Goal: Task Accomplishment & Management: Manage account settings

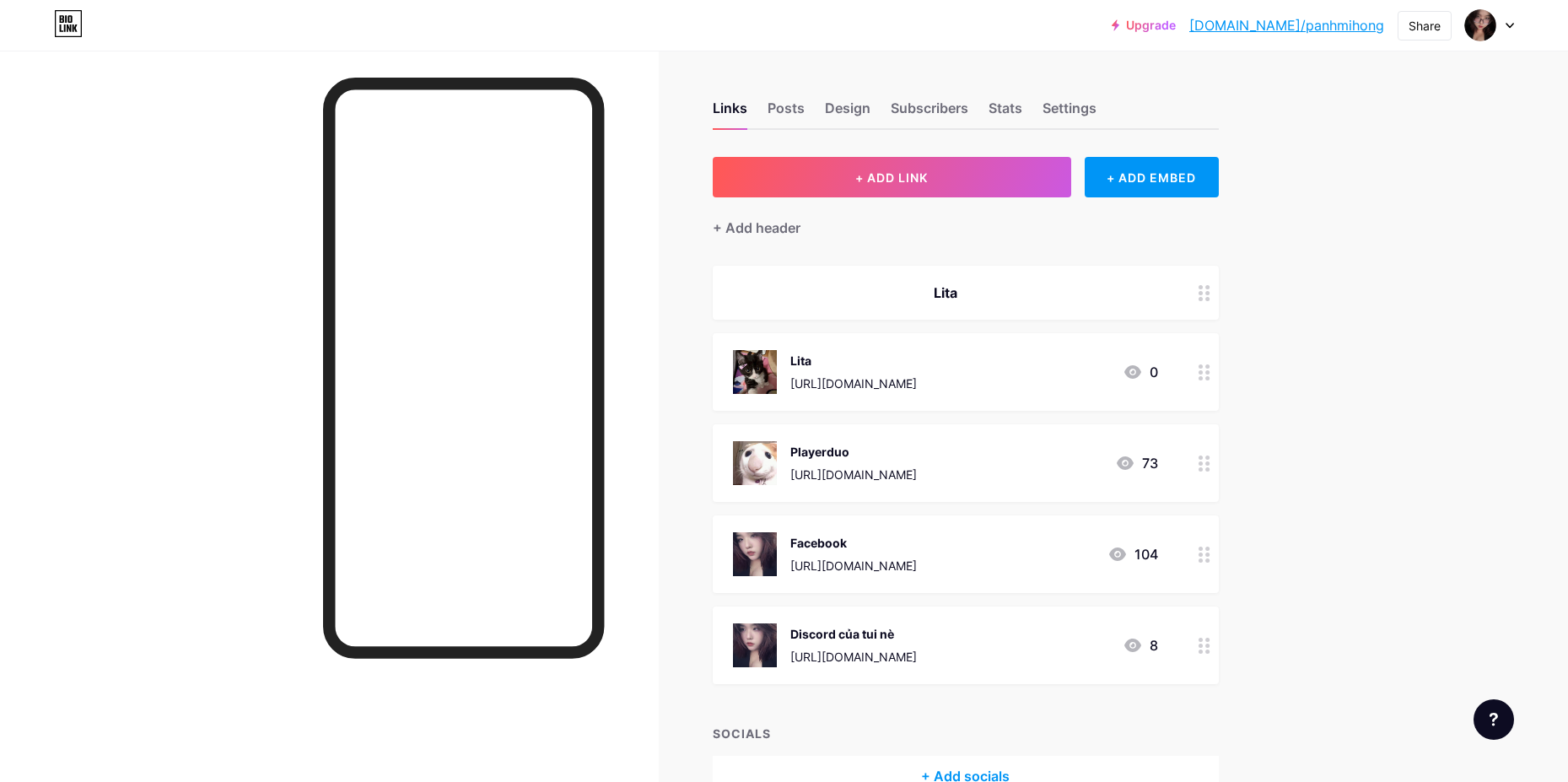
click at [943, 275] on div "Lita" at bounding box center [965, 293] width 506 height 54
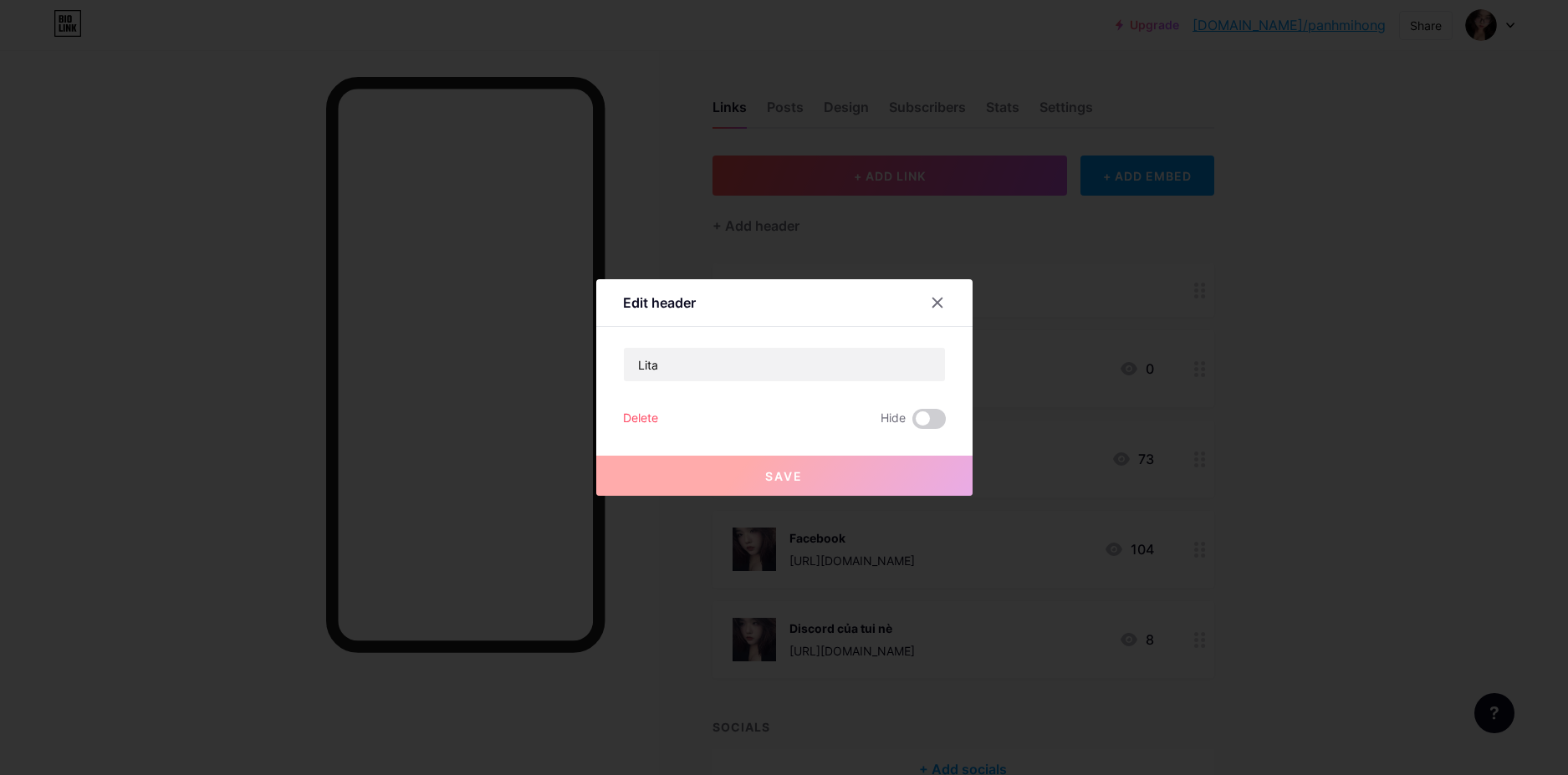
click at [765, 418] on div "Delete Hide" at bounding box center [784, 418] width 323 height 20
click at [655, 414] on div "Delete" at bounding box center [640, 418] width 35 height 20
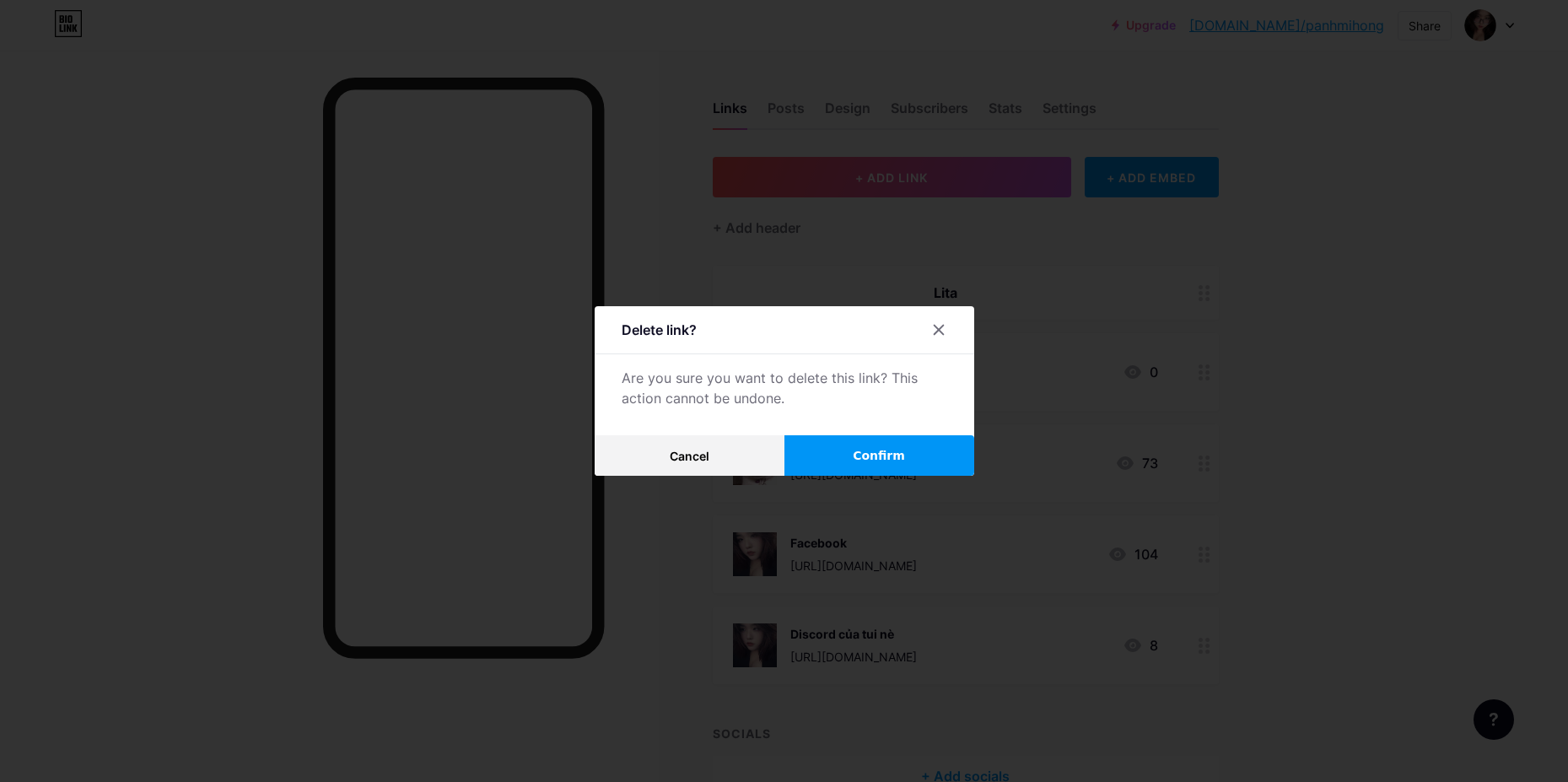
click at [837, 457] on button "Confirm" at bounding box center [879, 455] width 189 height 41
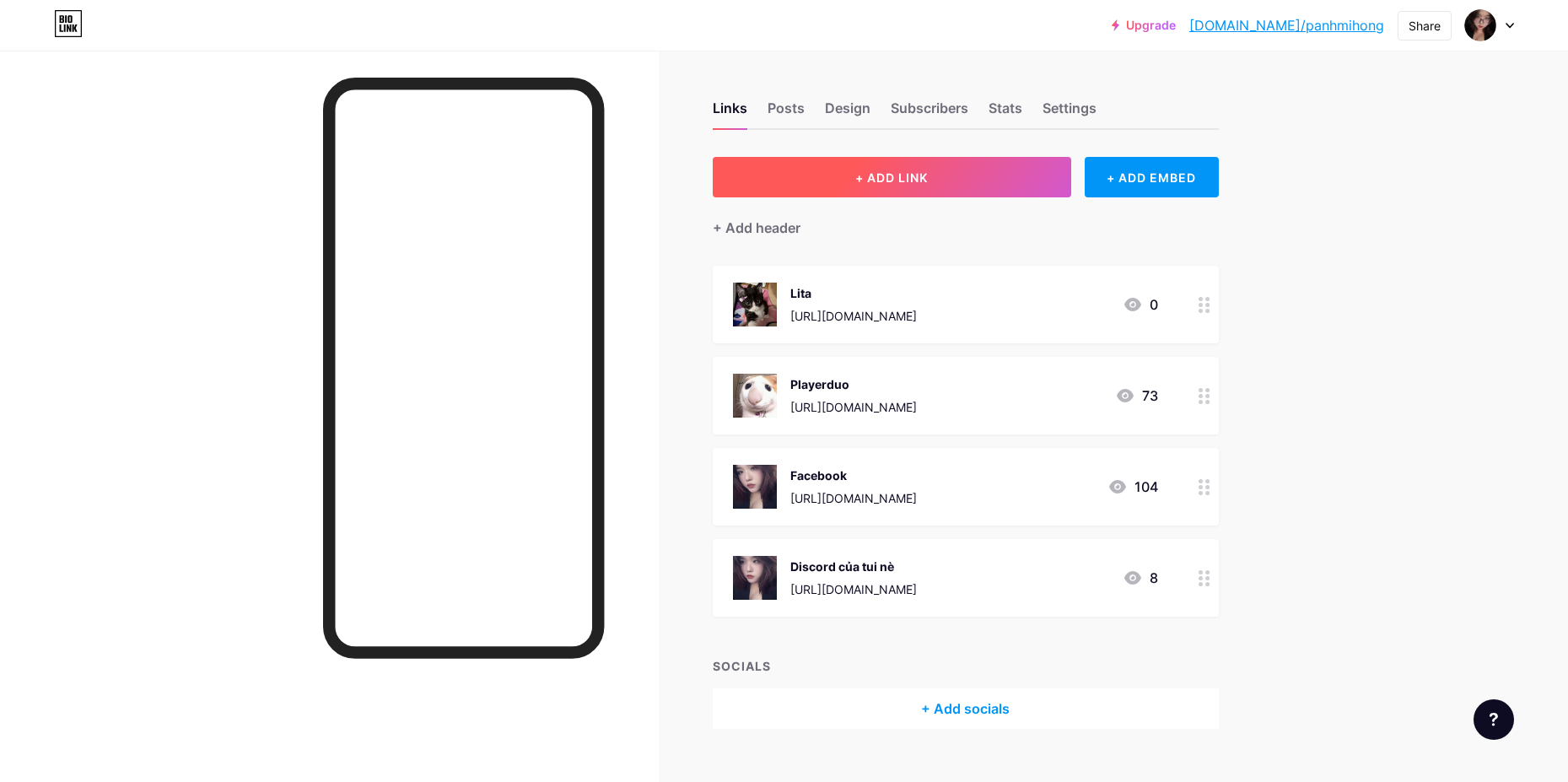
click at [984, 178] on button "+ ADD LINK" at bounding box center [891, 177] width 359 height 41
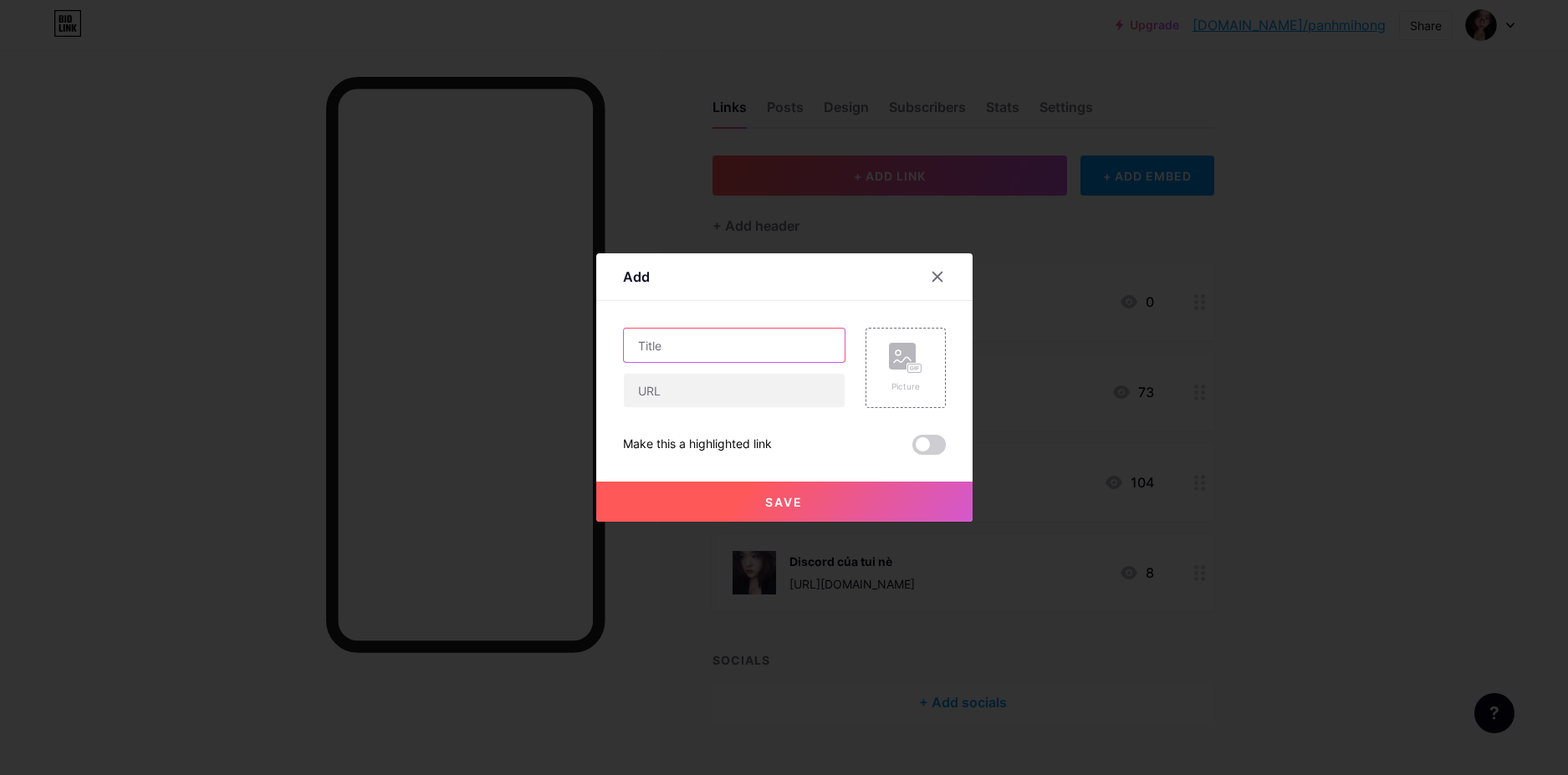
click at [709, 345] on input "text" at bounding box center [734, 345] width 221 height 34
type input "S"
type input "Evories"
click at [691, 370] on div "Evories" at bounding box center [734, 368] width 222 height 81
click at [688, 386] on input "text" at bounding box center [734, 390] width 221 height 34
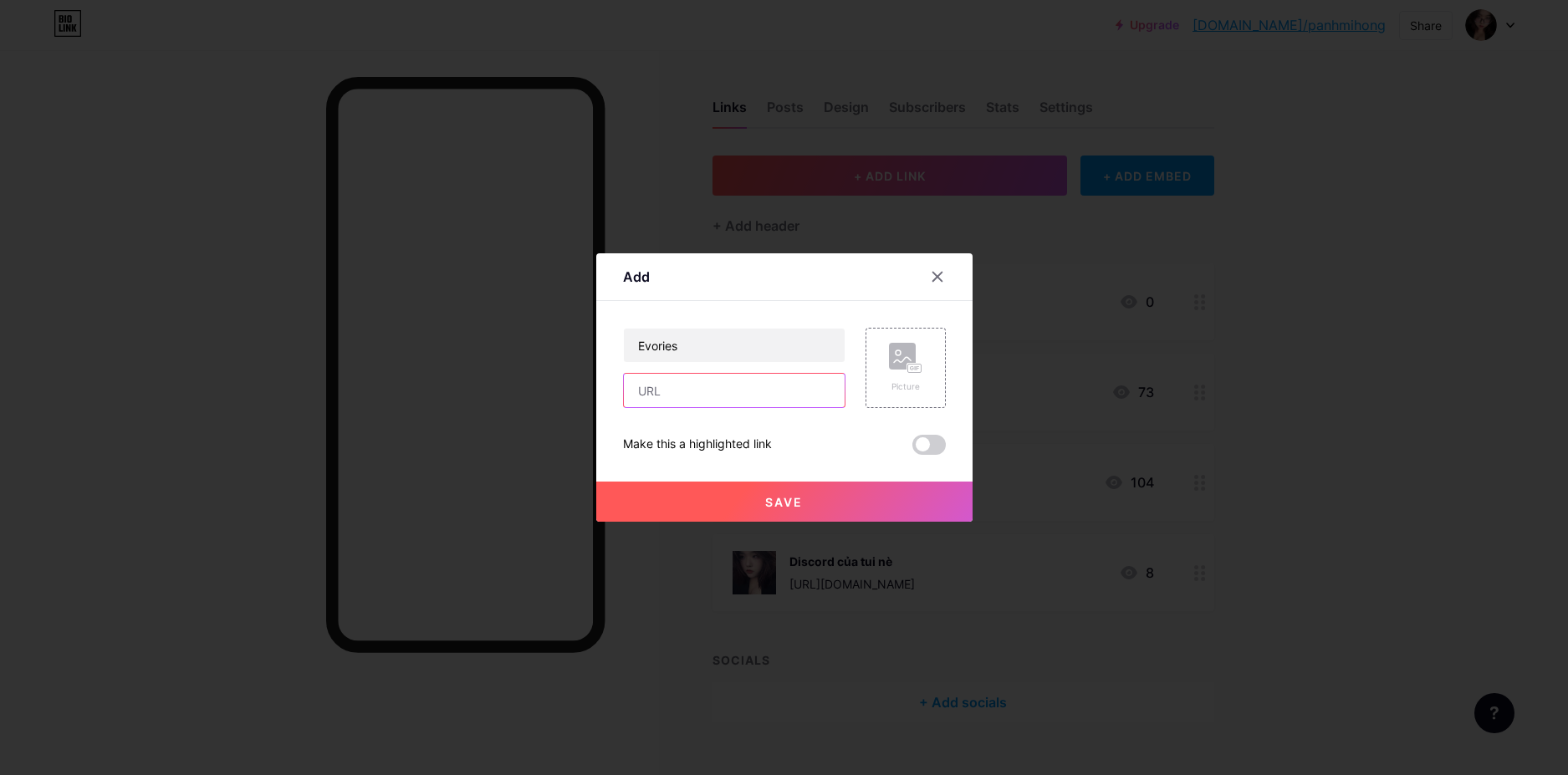
paste input "[URL][DOMAIN_NAME]"
type input "[URL][DOMAIN_NAME]"
click at [875, 361] on div "Picture" at bounding box center [906, 368] width 81 height 81
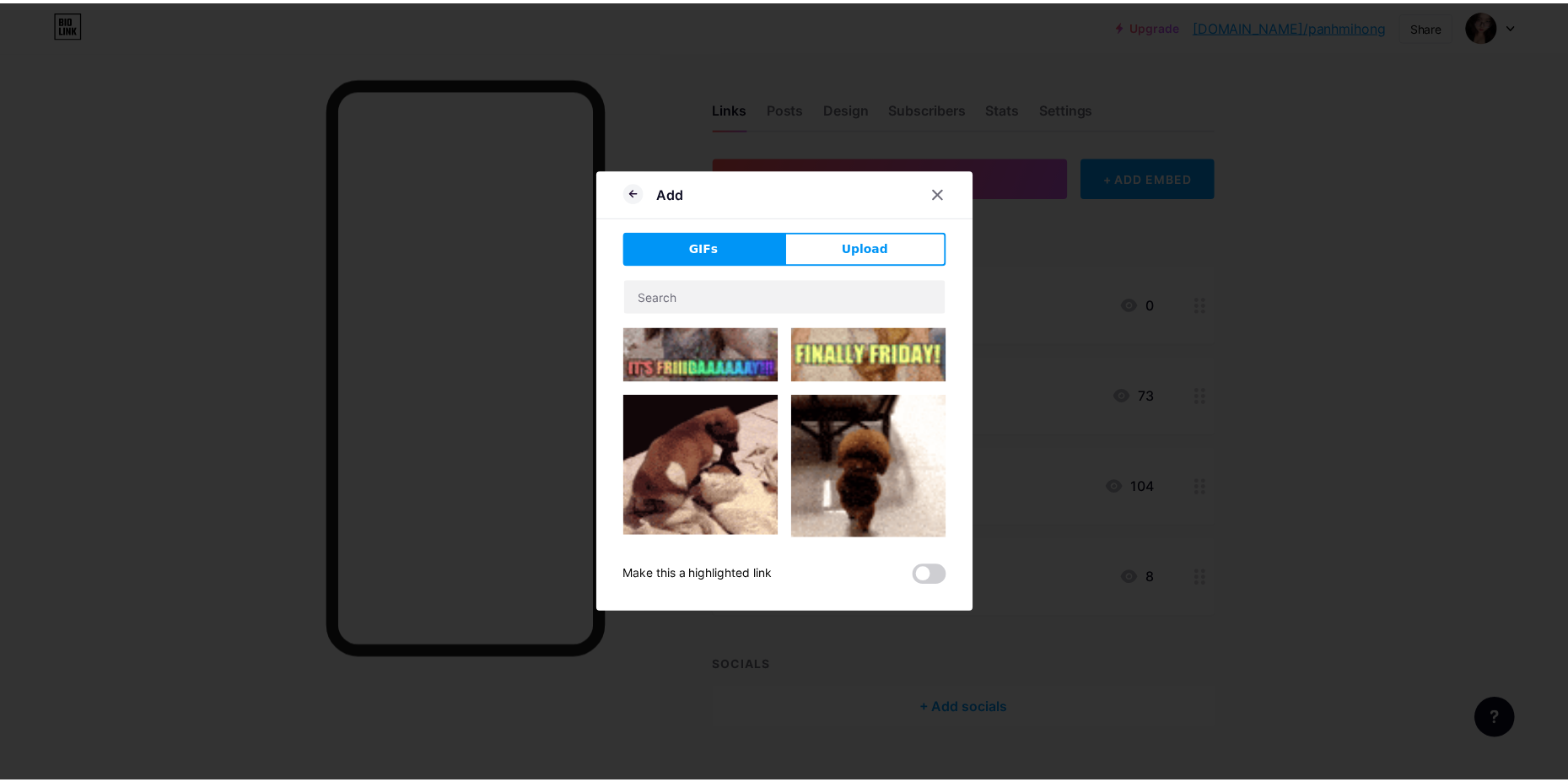
scroll to position [337, 0]
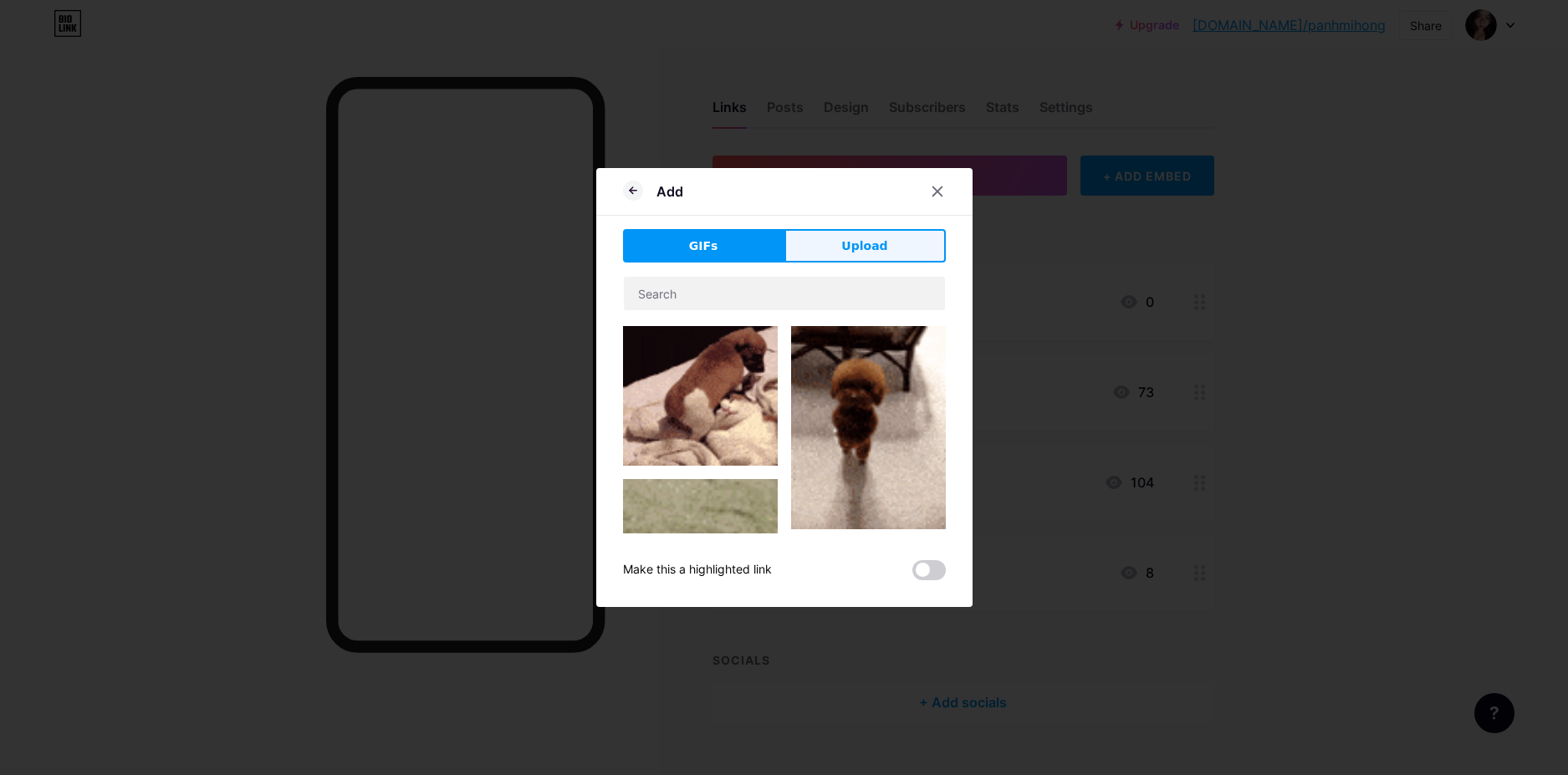
click at [813, 245] on button "Upload" at bounding box center [865, 246] width 161 height 34
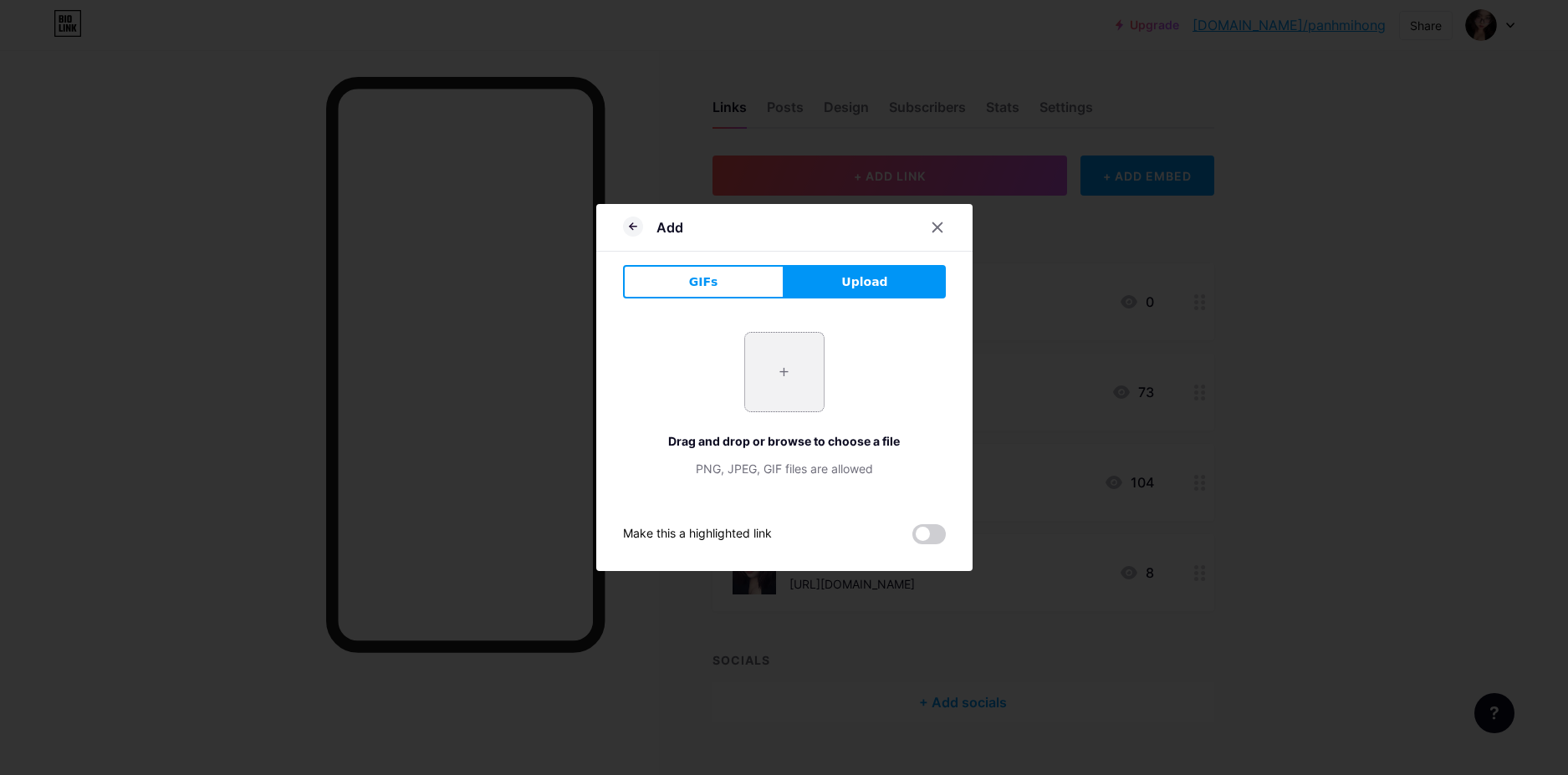
click at [774, 375] on input "file" at bounding box center [784, 372] width 79 height 79
type input "C:\fakepath\549950625_1217139403789985_5786428108518305857_n.jpg"
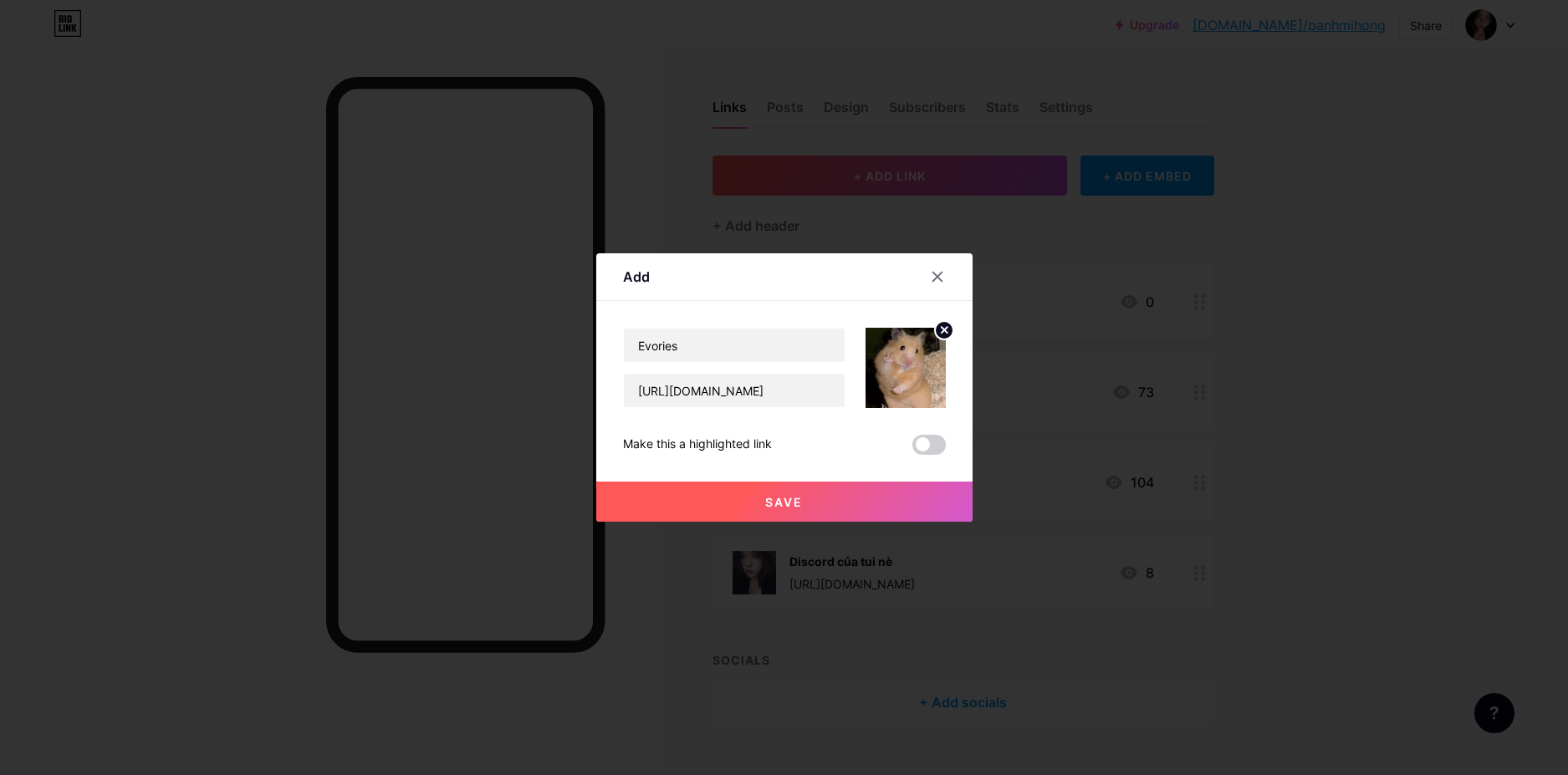
click at [786, 497] on span "Save" at bounding box center [784, 502] width 38 height 14
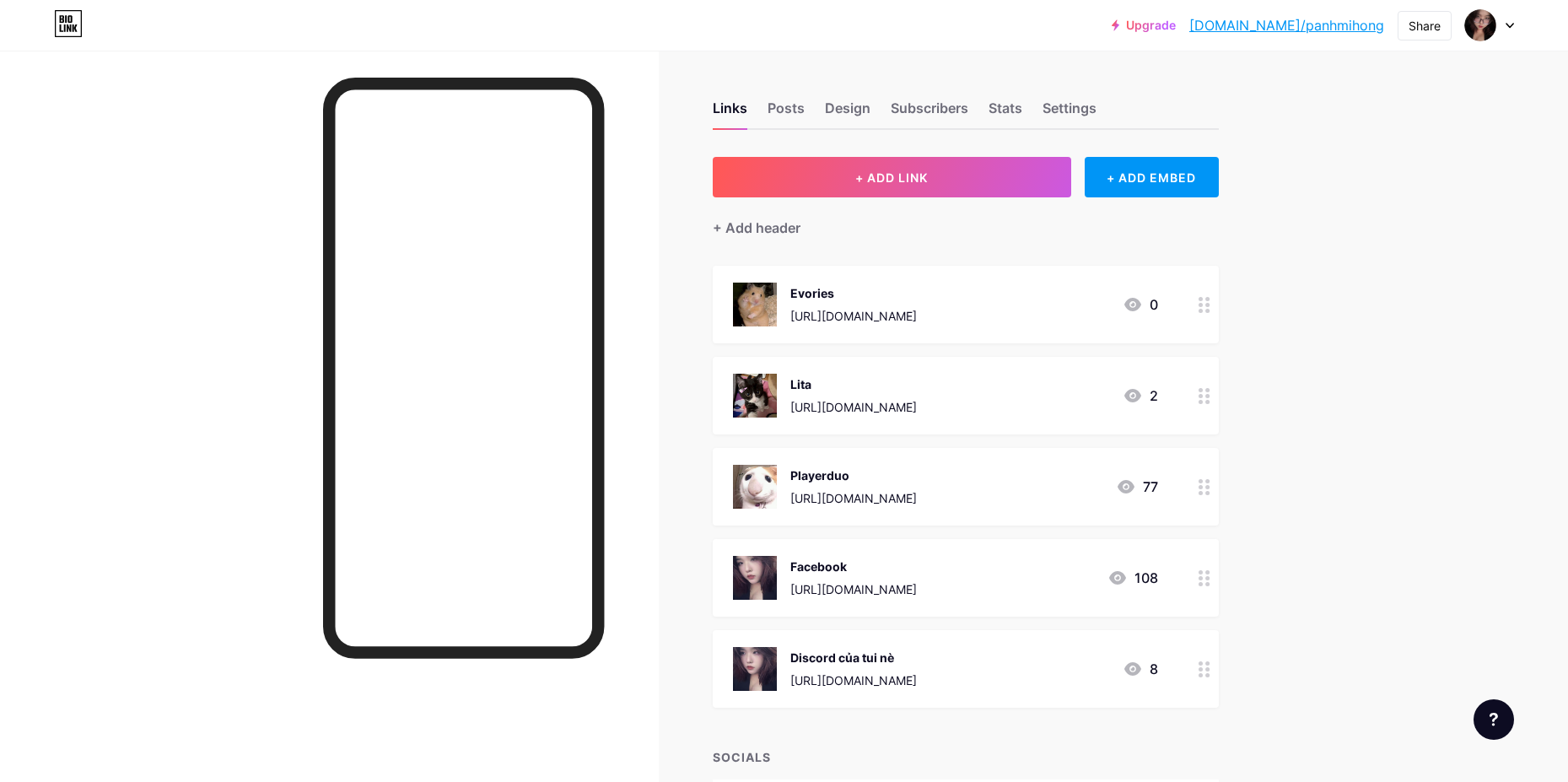
click at [1068, 300] on div "Evories https://discord.gg/CcbG8fyp 0" at bounding box center [944, 305] width 425 height 44
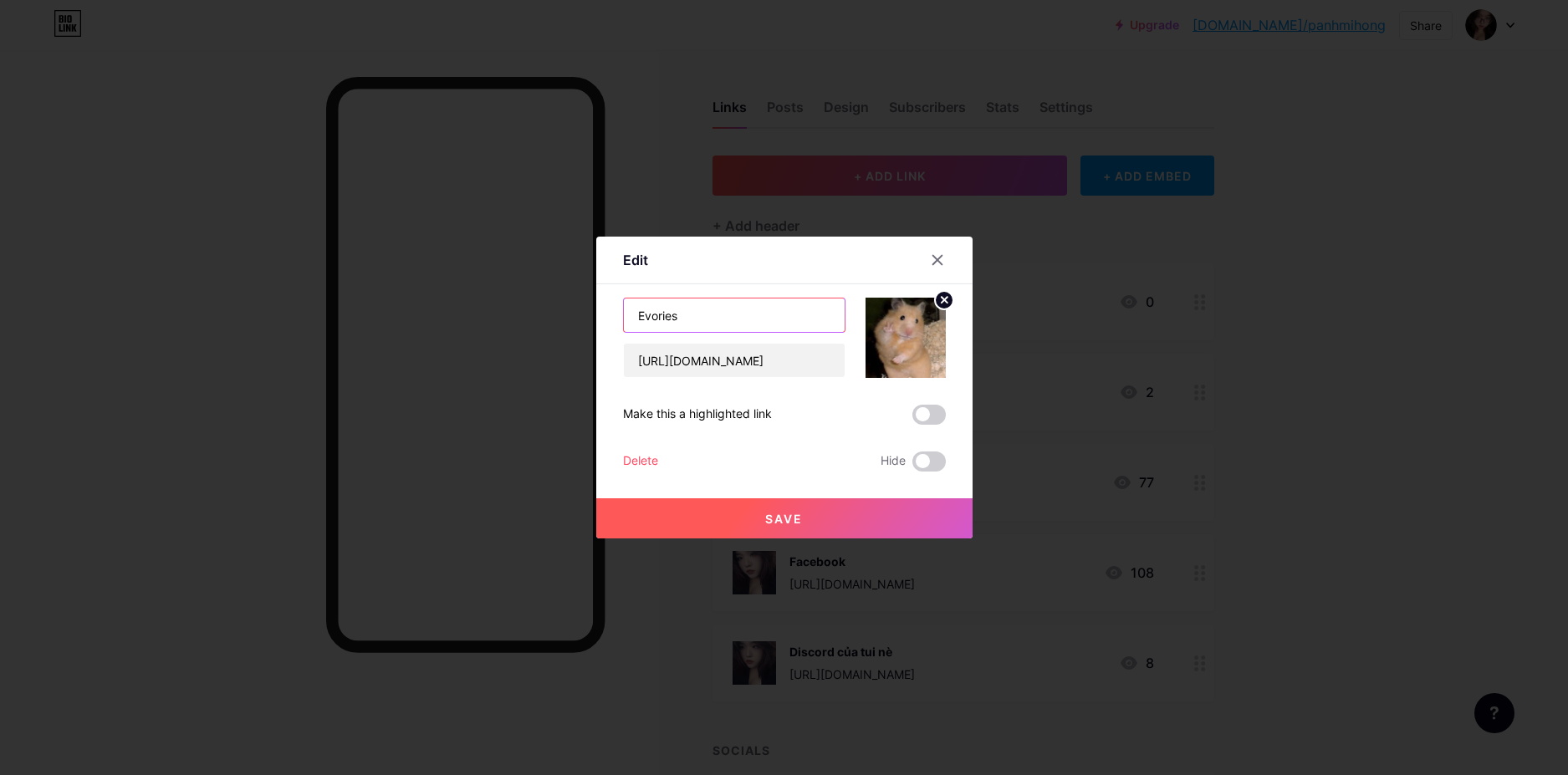
click at [750, 303] on input "Evories" at bounding box center [734, 315] width 221 height 34
click at [716, 316] on input "Evories ( Lu3_Pánh mì )" at bounding box center [734, 315] width 221 height 34
type input "Evories ( Lu3 - Pánh mì )"
click at [771, 534] on button "Save" at bounding box center [784, 518] width 376 height 40
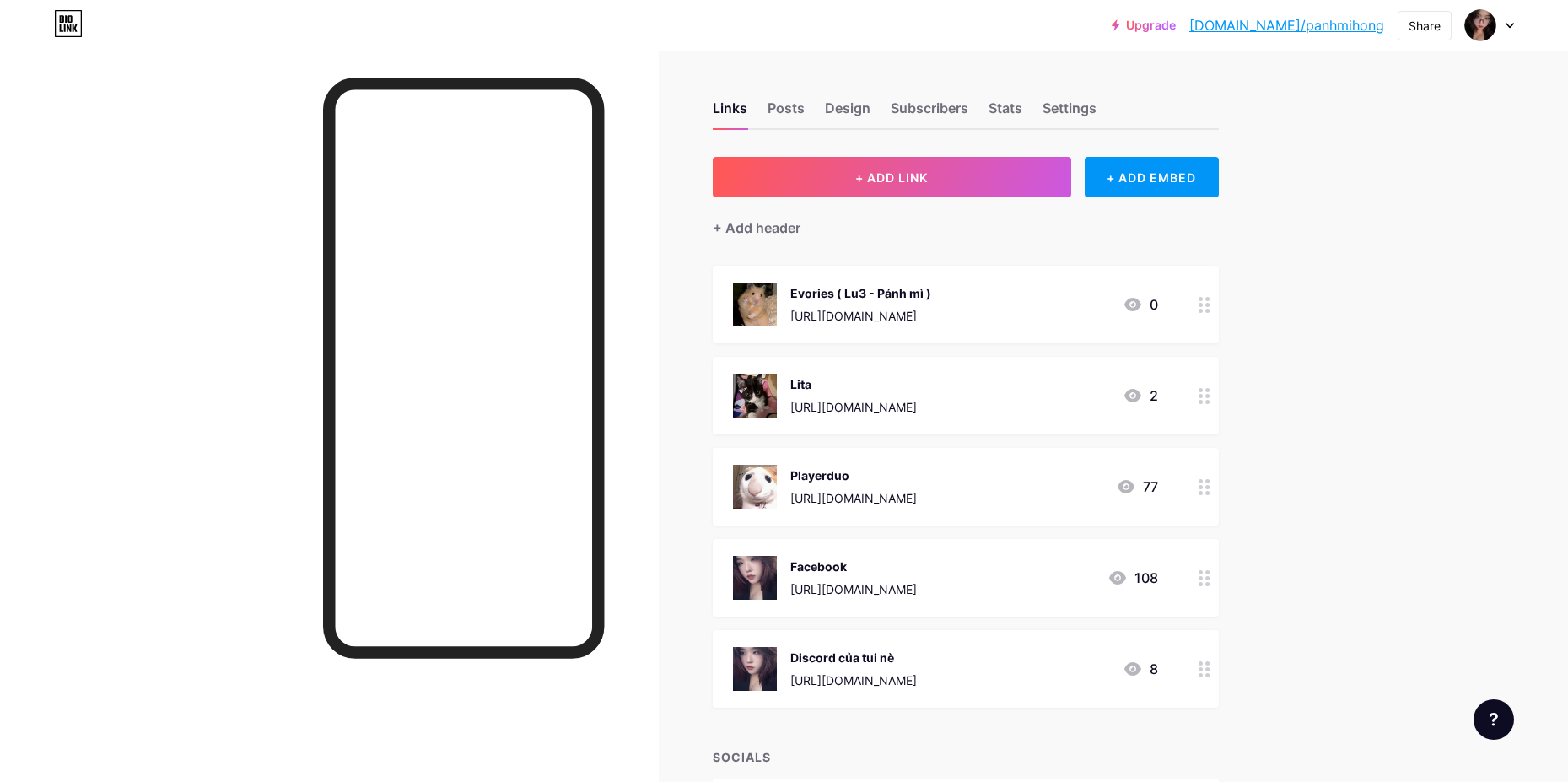
click at [883, 228] on div "+ Add header" at bounding box center [965, 219] width 506 height 42
click at [816, 230] on div "+ Add header" at bounding box center [965, 219] width 506 height 42
click at [796, 229] on div "+ Add header" at bounding box center [756, 227] width 88 height 20
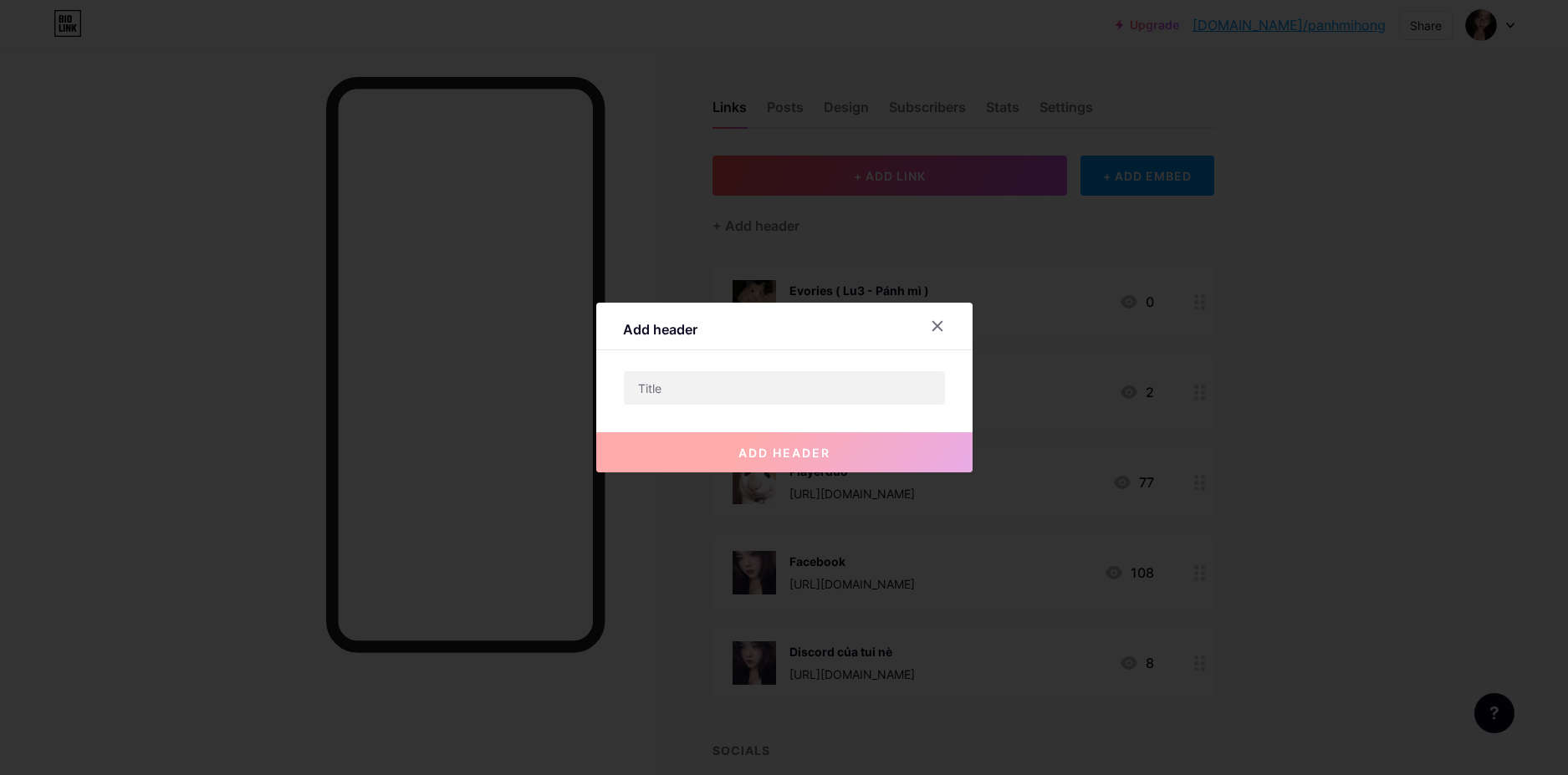
click at [784, 408] on div "add header" at bounding box center [784, 438] width 376 height 67
drag, startPoint x: 781, startPoint y: 388, endPoint x: 764, endPoint y: 388, distance: 17.0
click at [764, 388] on input "text" at bounding box center [784, 388] width 321 height 34
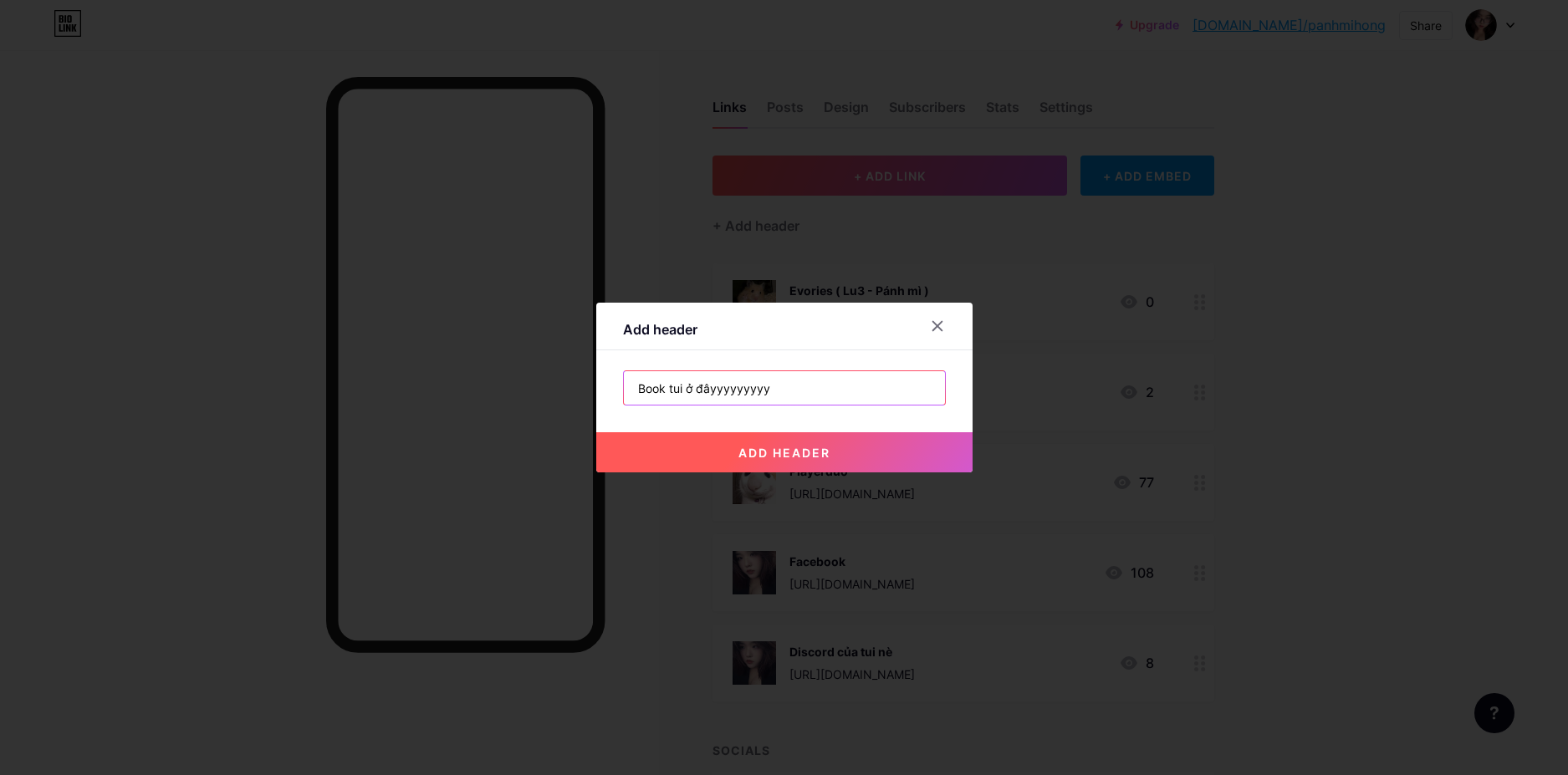
type input "Book tui ở đâyyyyyyyyy"
click at [807, 457] on span "add header" at bounding box center [784, 452] width 92 height 14
